Goal: Navigation & Orientation: Find specific page/section

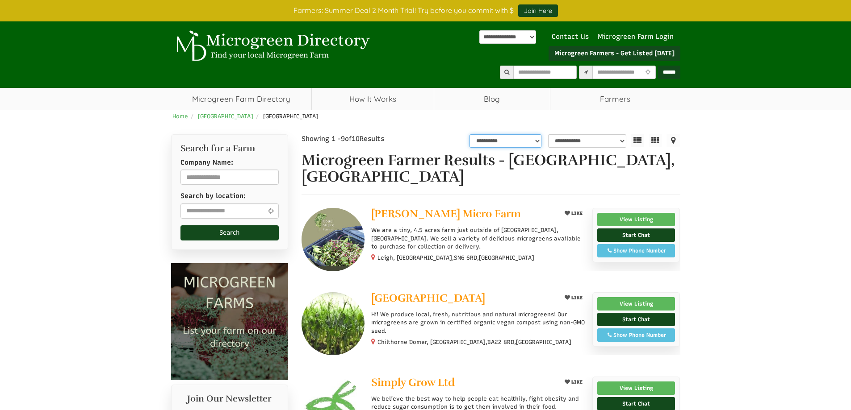
click at [524, 142] on select "**********" at bounding box center [505, 140] width 72 height 13
click at [580, 140] on select "**********" at bounding box center [587, 140] width 79 height 13
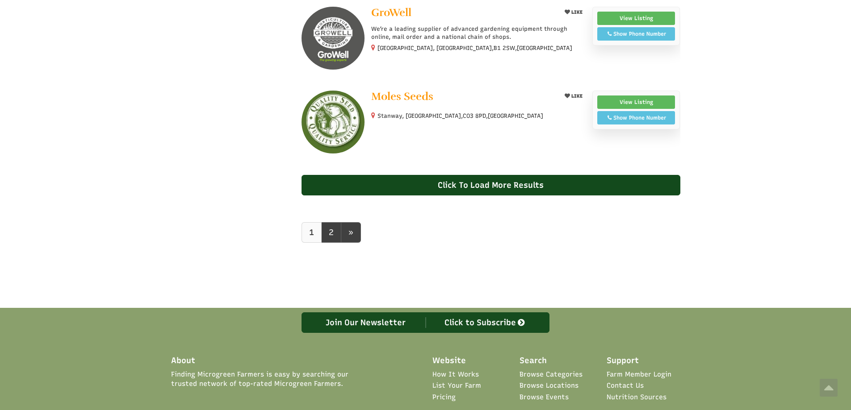
scroll to position [804, 0]
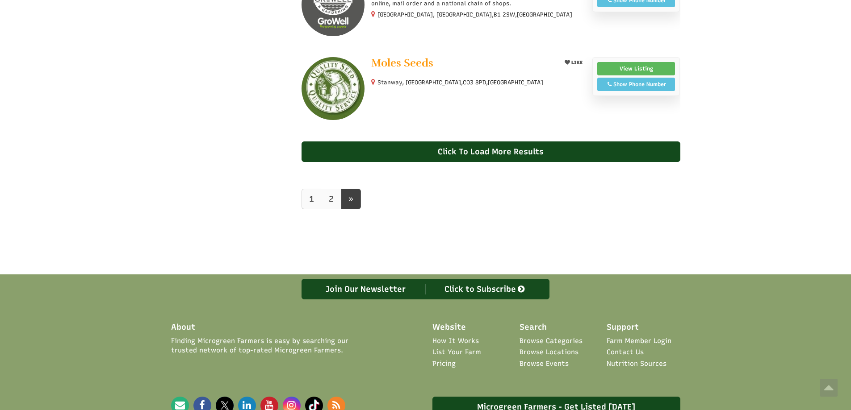
click at [333, 200] on link "2" at bounding box center [331, 199] width 20 height 21
